Goal: Find specific page/section: Find specific page/section

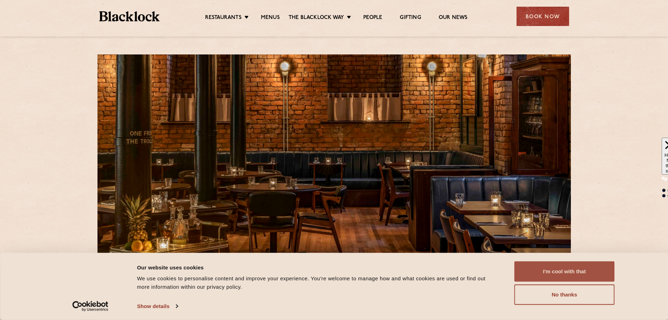
click at [581, 267] on button "I'm cool with that" at bounding box center [565, 271] width 100 height 20
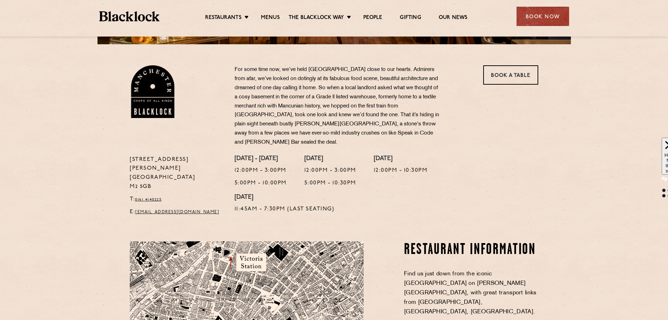
scroll to position [175, 0]
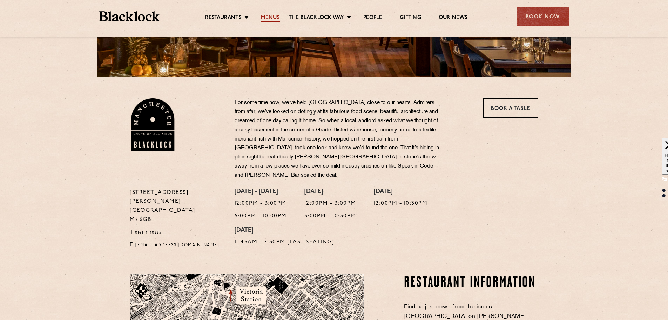
click at [274, 19] on link "Menus" at bounding box center [270, 18] width 19 height 8
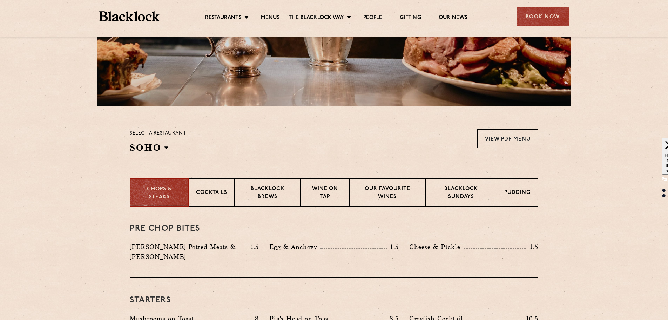
scroll to position [175, 0]
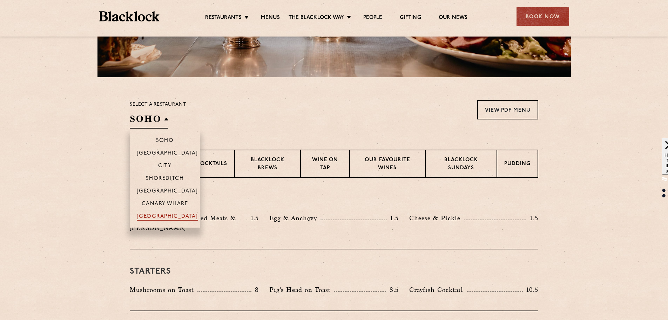
click at [161, 215] on p "[GEOGRAPHIC_DATA]" at bounding box center [167, 216] width 61 height 7
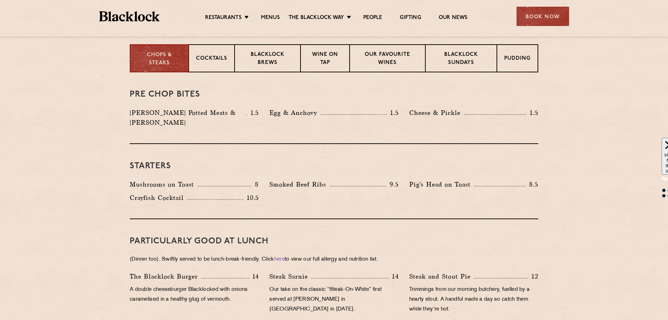
scroll to position [246, 0]
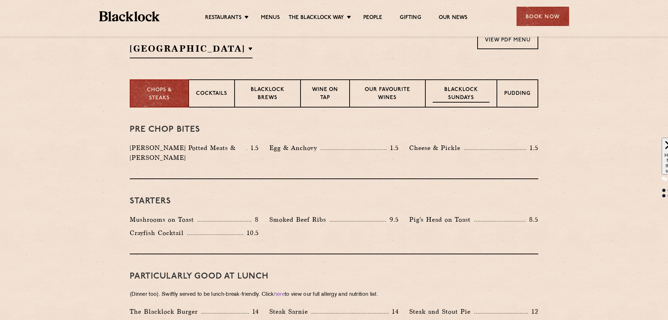
click at [464, 91] on p "Blacklock Sundays" at bounding box center [461, 94] width 57 height 16
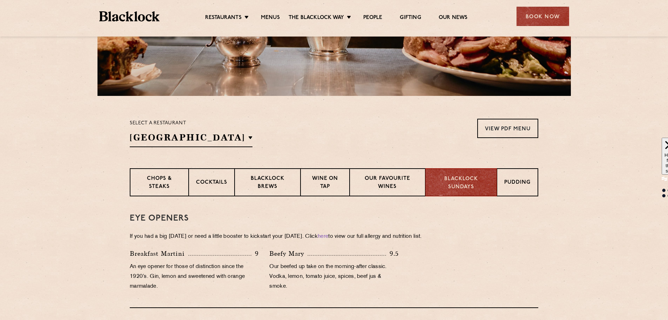
scroll to position [175, 0]
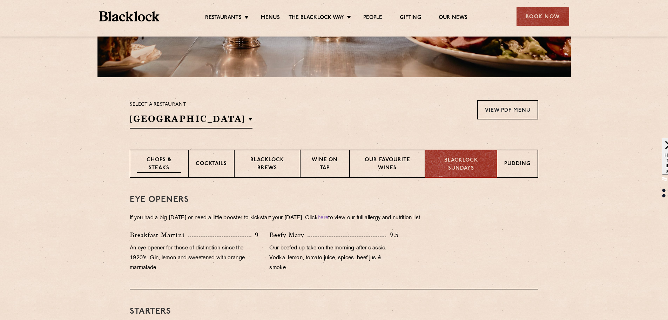
click at [156, 162] on p "Chops & Steaks" at bounding box center [159, 164] width 44 height 16
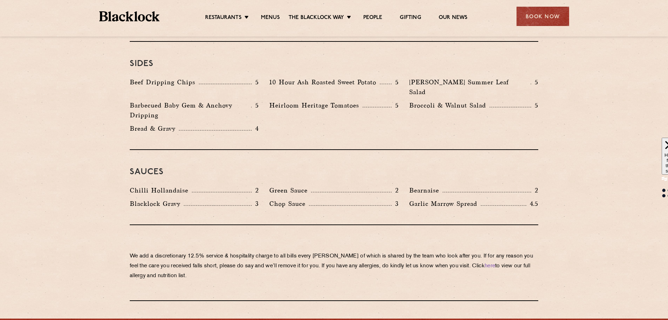
scroll to position [1088, 0]
